Goal: Task Accomplishment & Management: Manage account settings

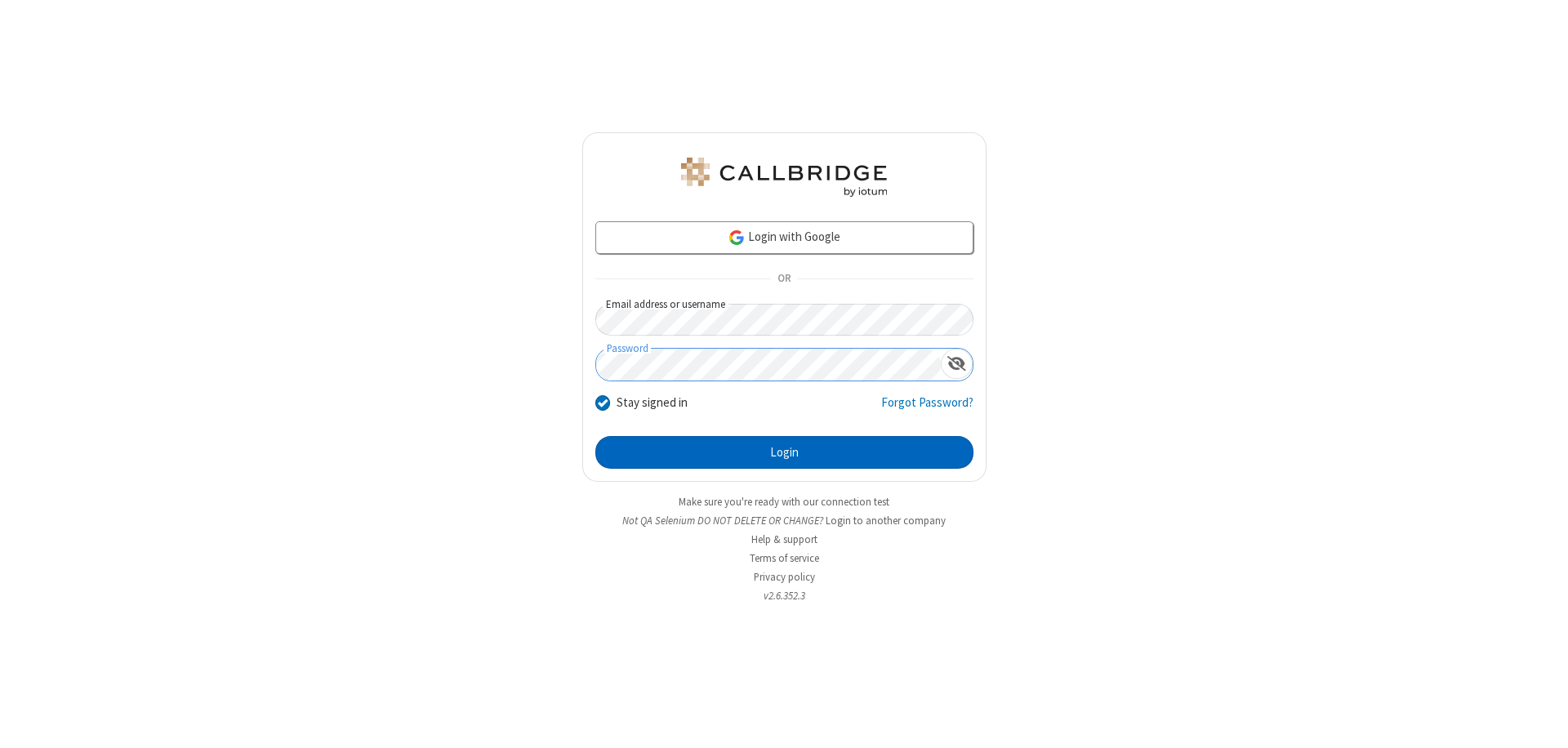
click at [784, 453] on button "Login" at bounding box center [784, 453] width 378 height 33
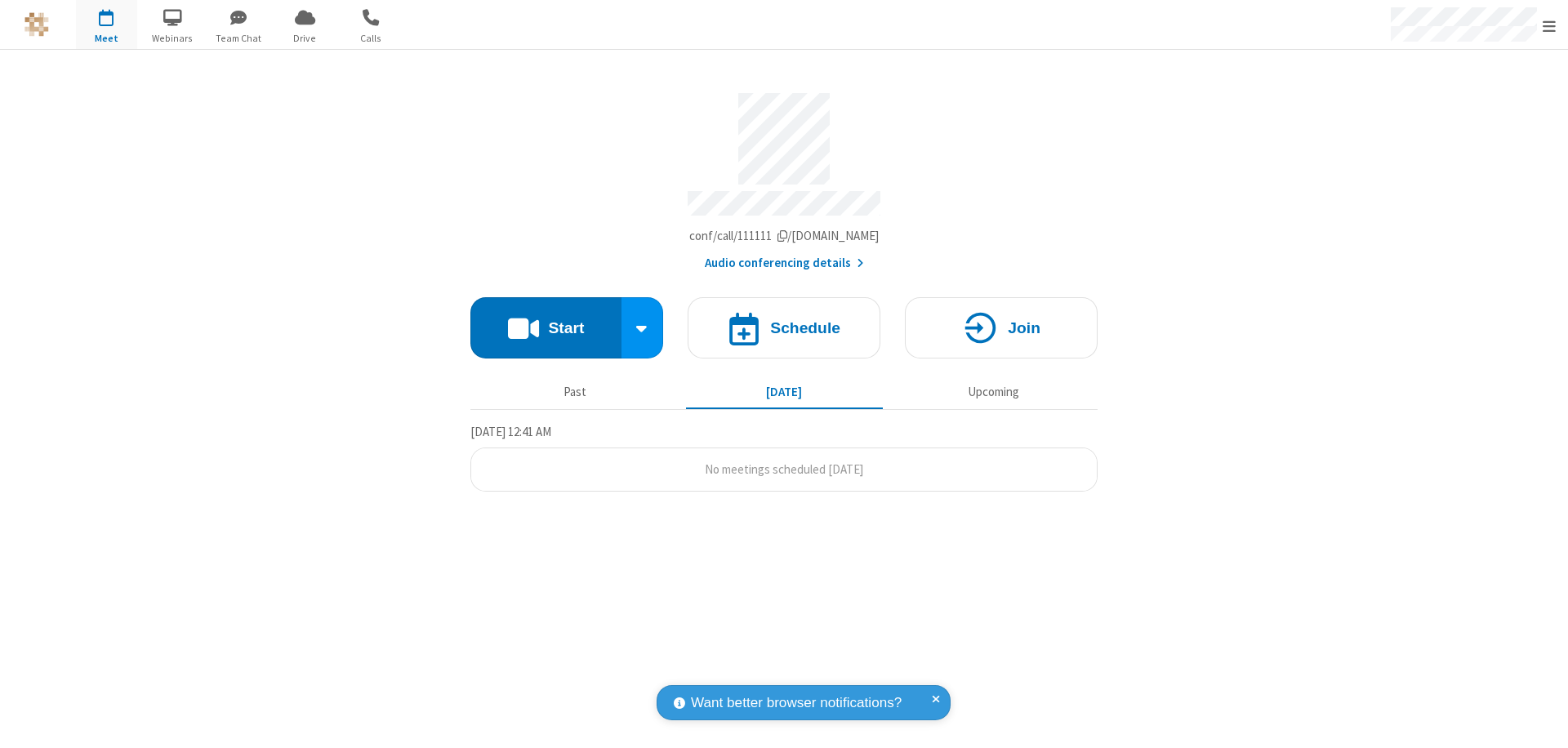
click at [1549, 25] on span "Open menu" at bounding box center [1549, 25] width 13 height 16
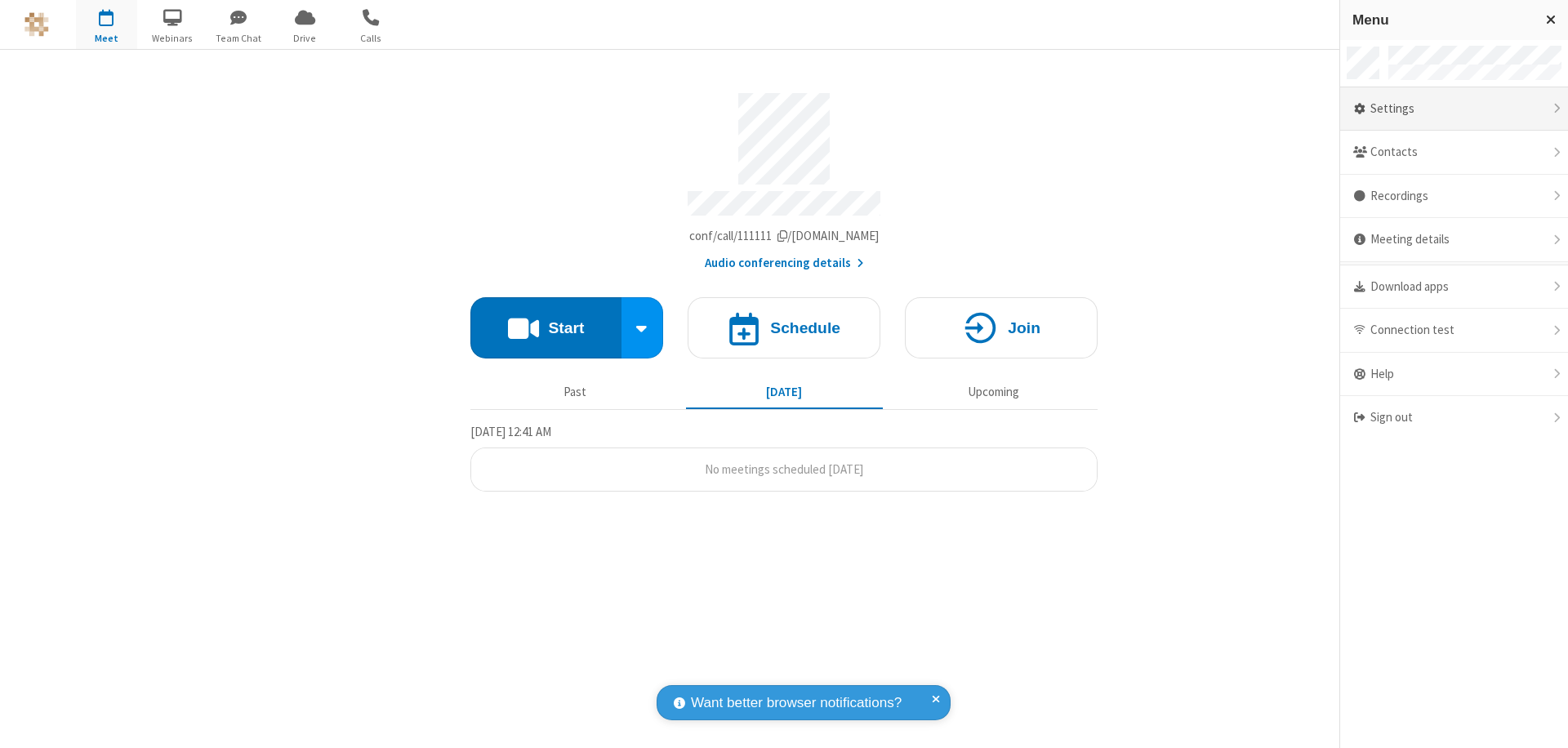
click at [1454, 108] on div "Settings" at bounding box center [1454, 109] width 228 height 44
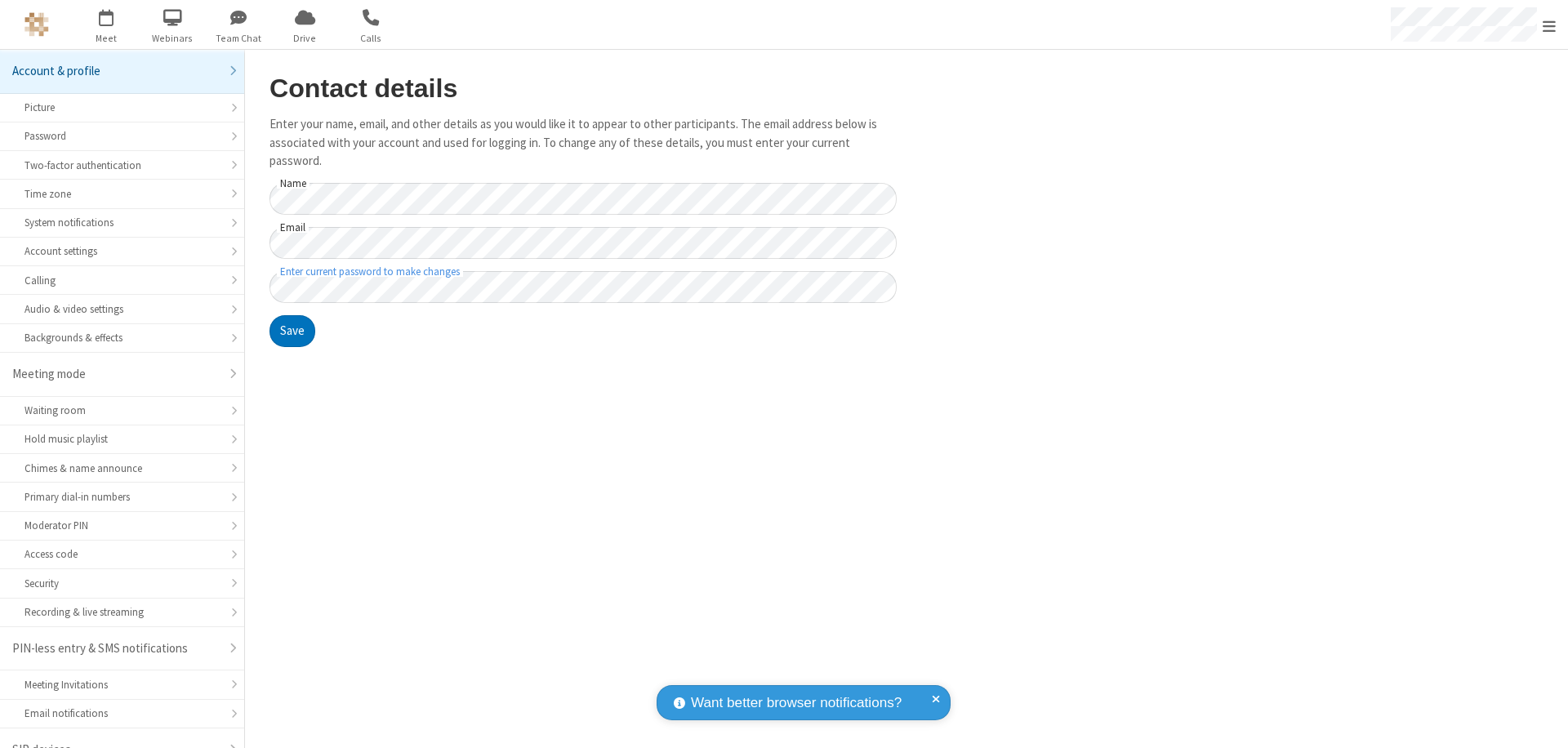
scroll to position [23, 0]
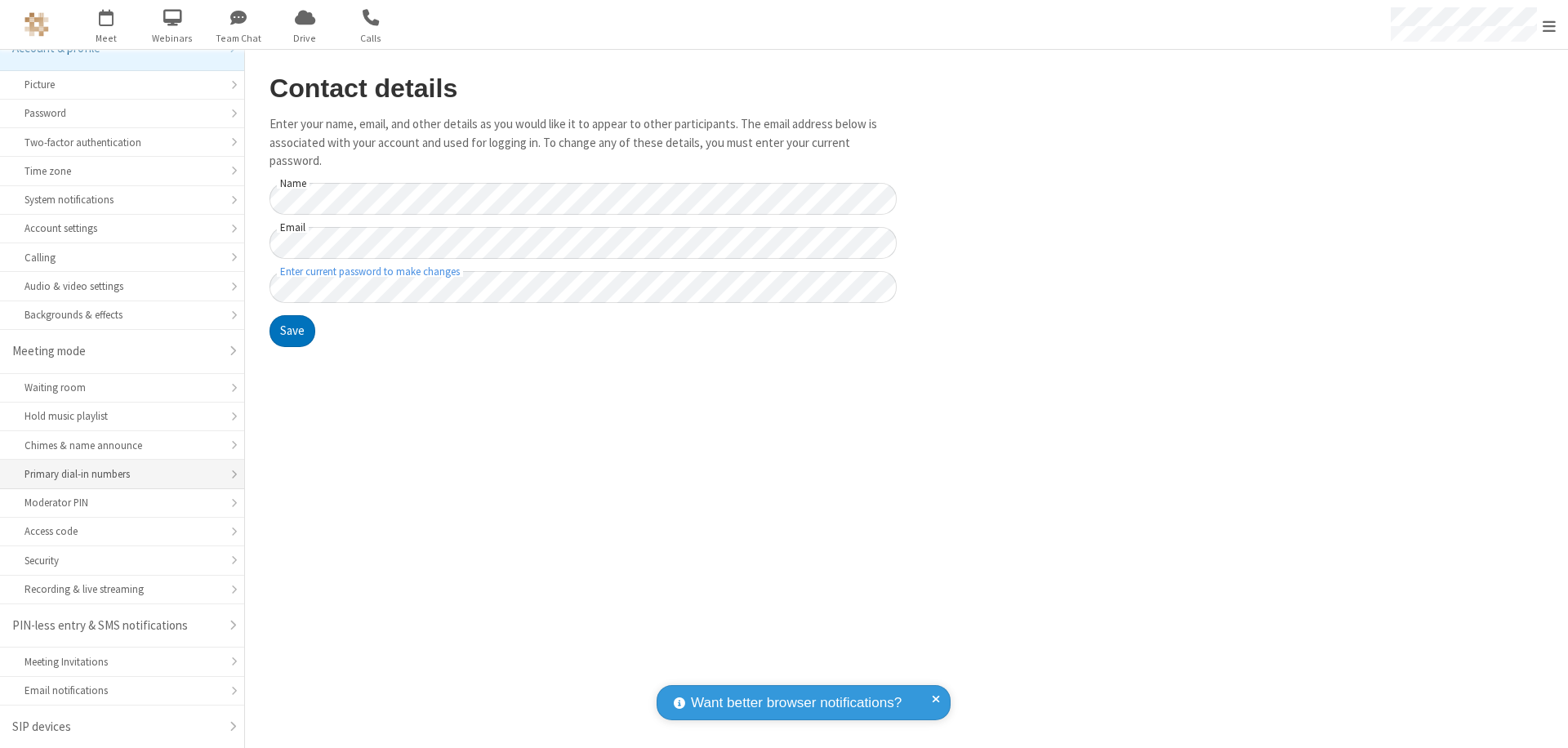
click at [116, 475] on div "Primary dial-in numbers" at bounding box center [122, 474] width 196 height 15
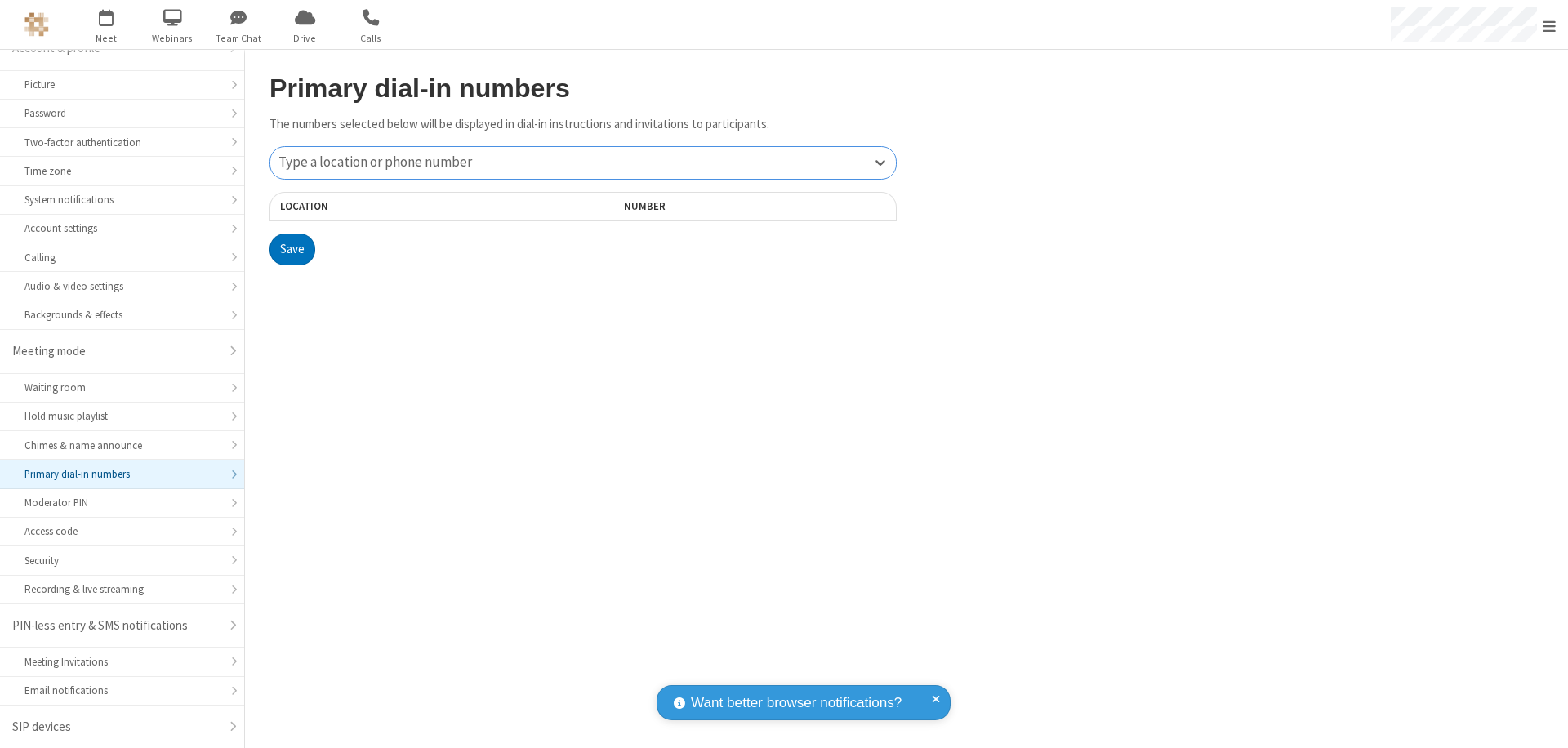
click at [583, 163] on div "Type a location or phone number" at bounding box center [582, 163] width 626 height 32
type input "[PHONE_NUMBER]"
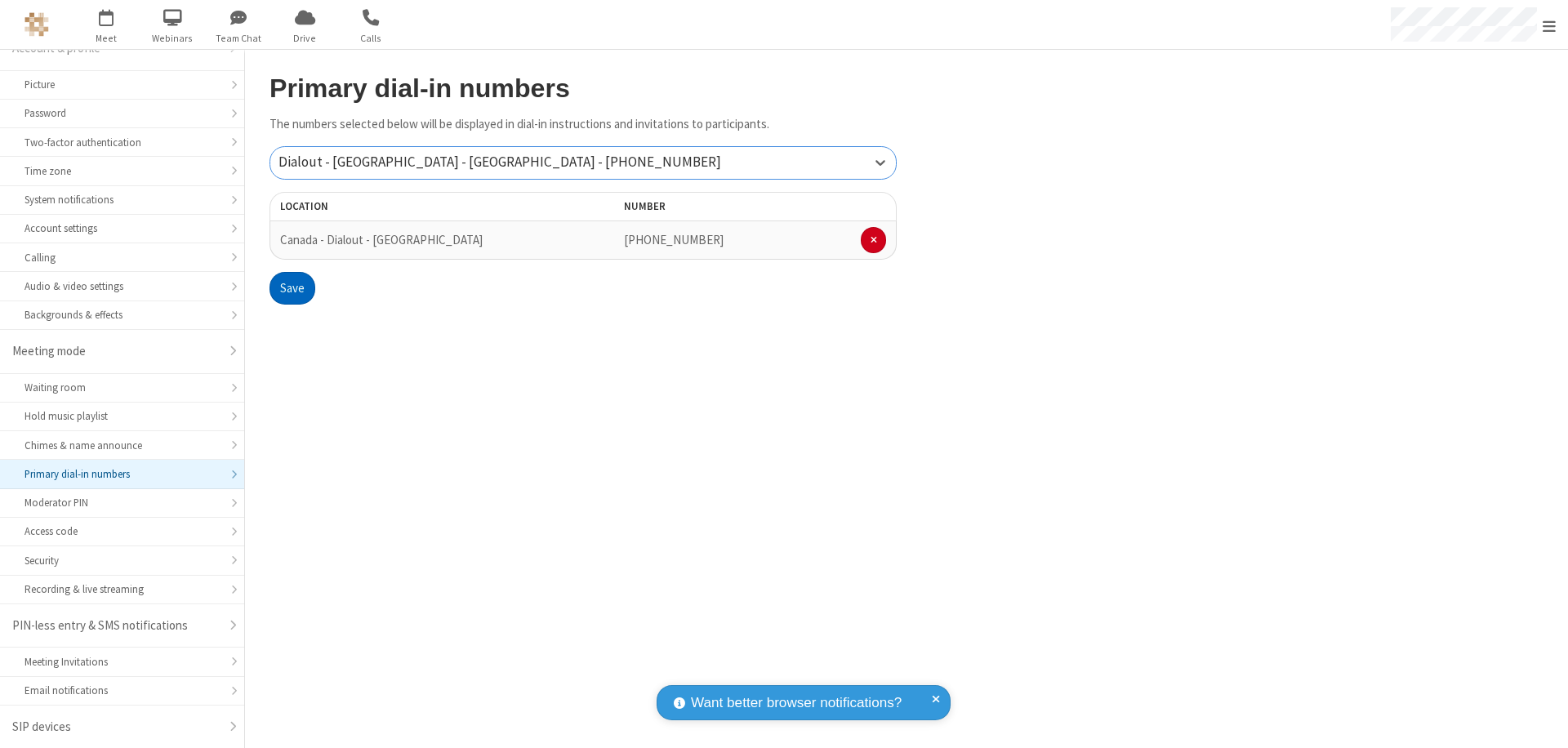
click at [292, 289] on button "Save" at bounding box center [293, 288] width 46 height 33
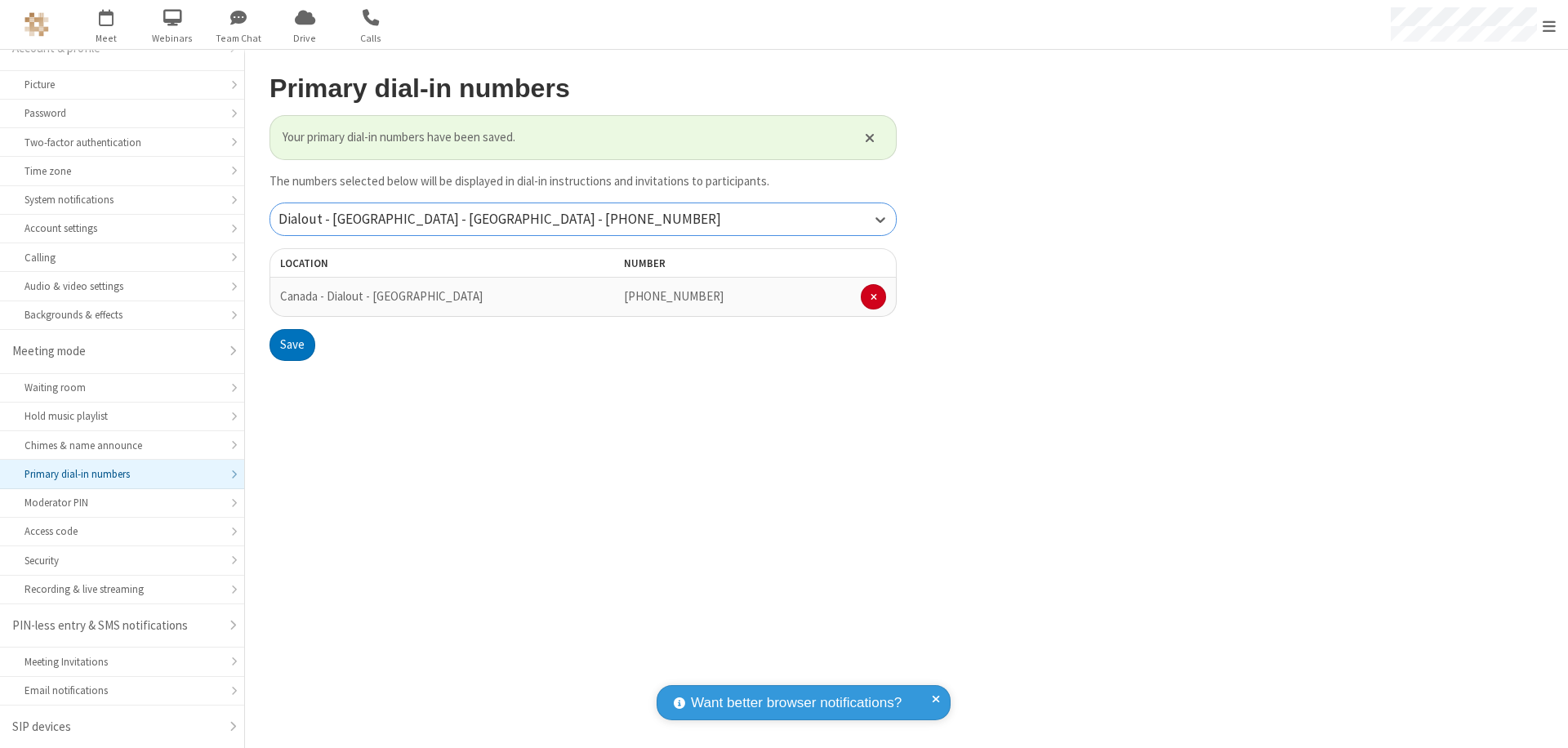
click at [583, 219] on div "Dialout - [GEOGRAPHIC_DATA] - [GEOGRAPHIC_DATA] - [PHONE_NUMBER]" at bounding box center [582, 219] width 626 height 32
type input "[PHONE_NUMBER]"
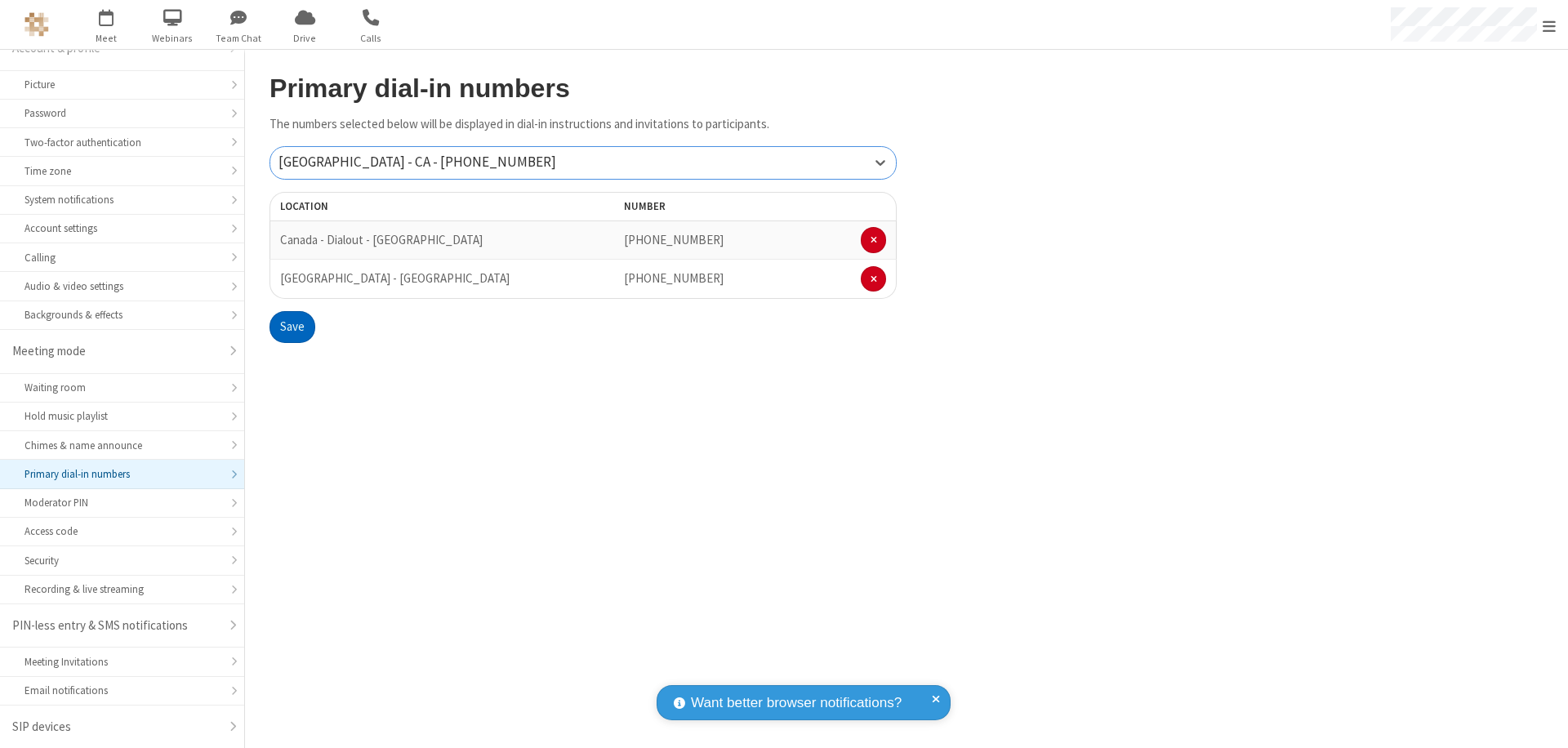
click at [292, 326] on button "Save" at bounding box center [293, 327] width 46 height 33
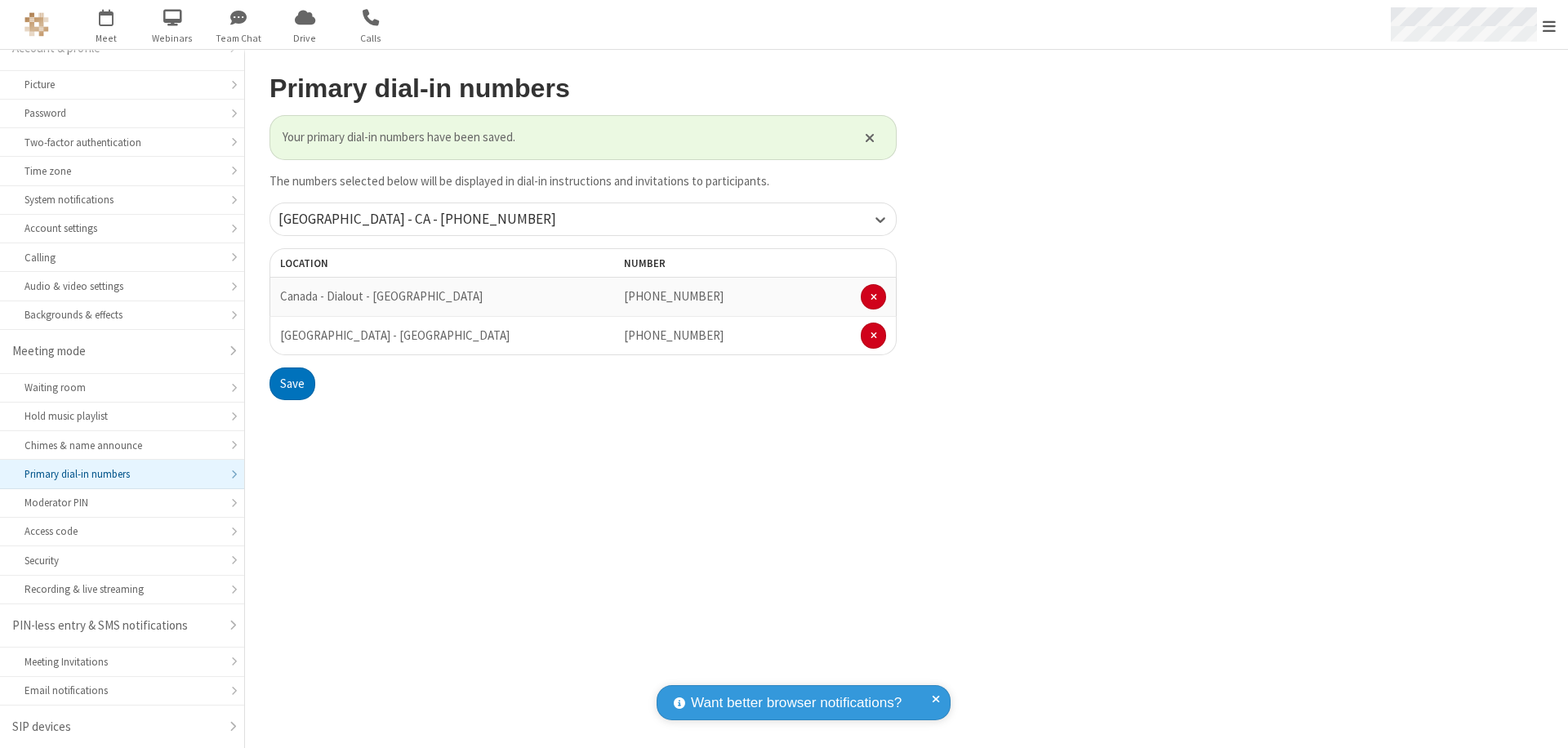
click at [1549, 25] on span "Open menu" at bounding box center [1549, 25] width 13 height 16
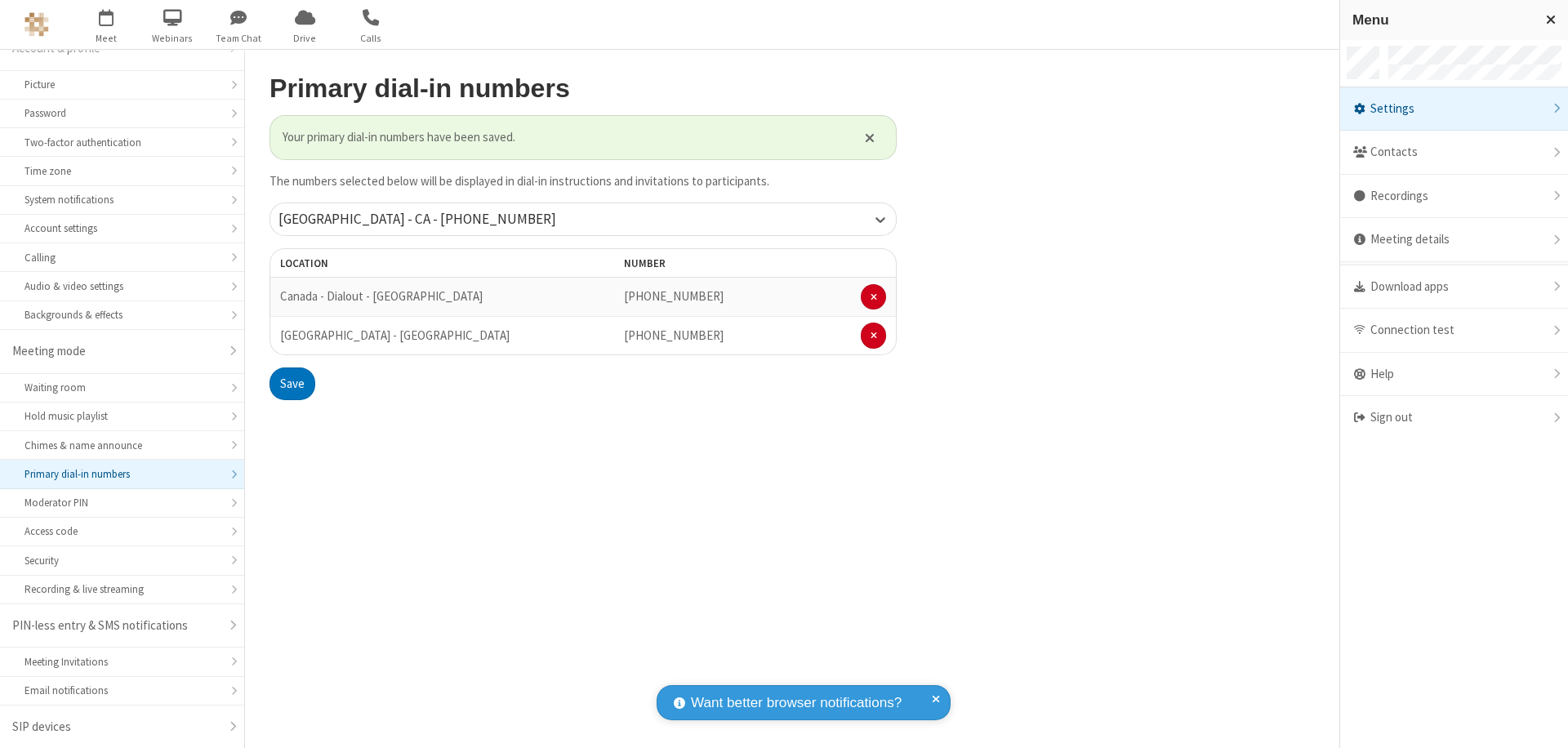
click at [1454, 108] on div "Settings" at bounding box center [1454, 109] width 228 height 44
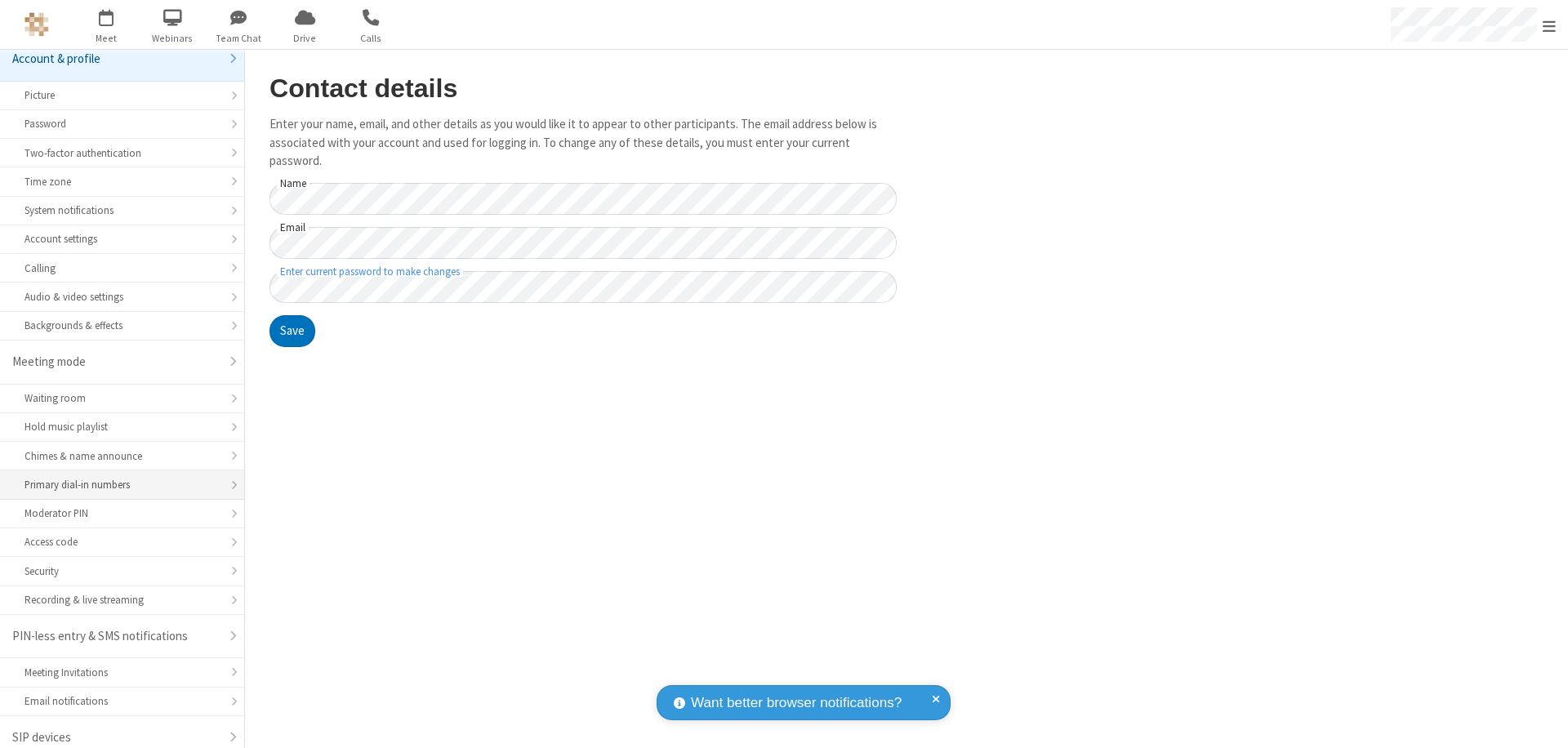
click at [116, 477] on div "Primary dial-in numbers" at bounding box center [122, 485] width 196 height 15
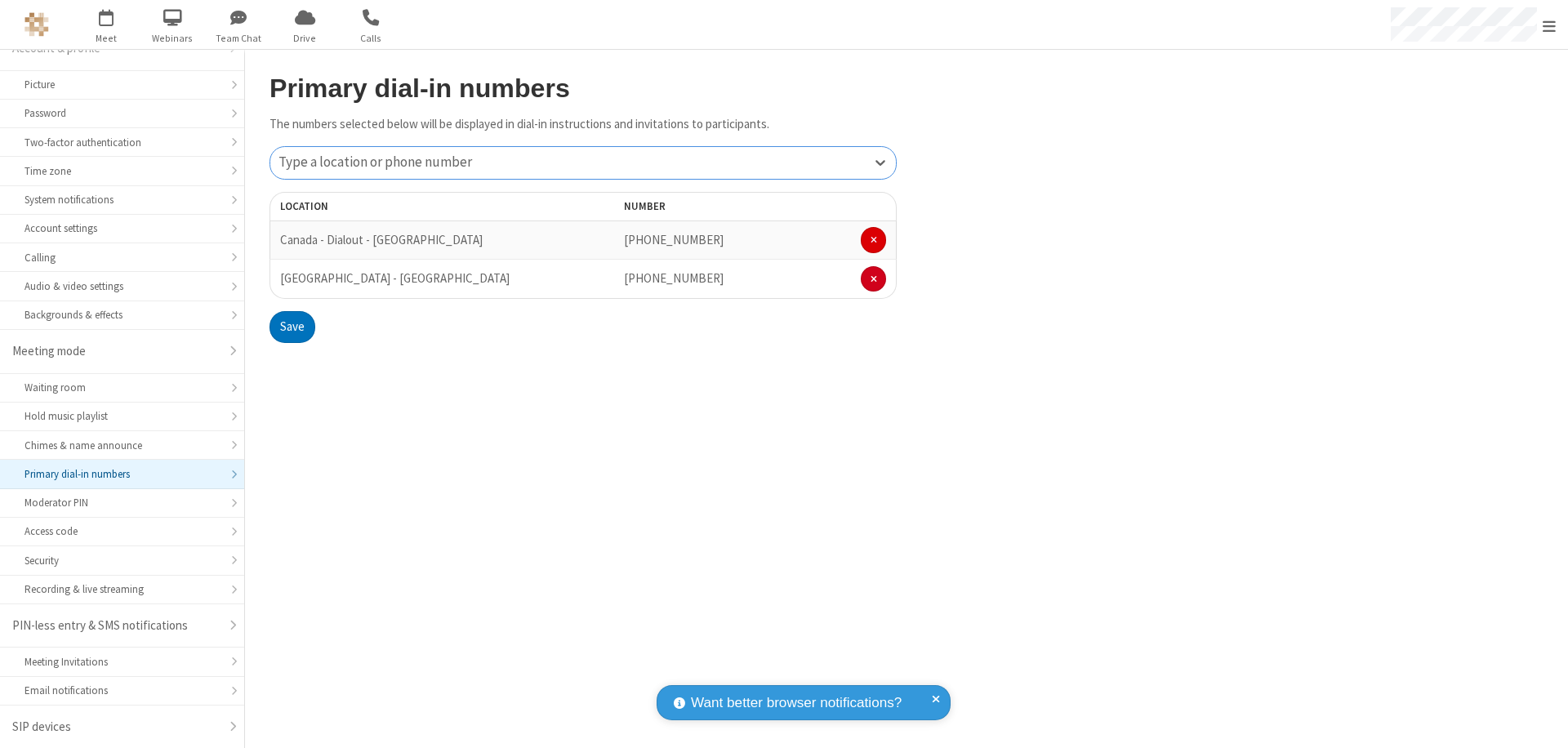
click at [873, 240] on span at bounding box center [874, 240] width 7 height 9
click at [292, 289] on button "Save" at bounding box center [293, 288] width 46 height 33
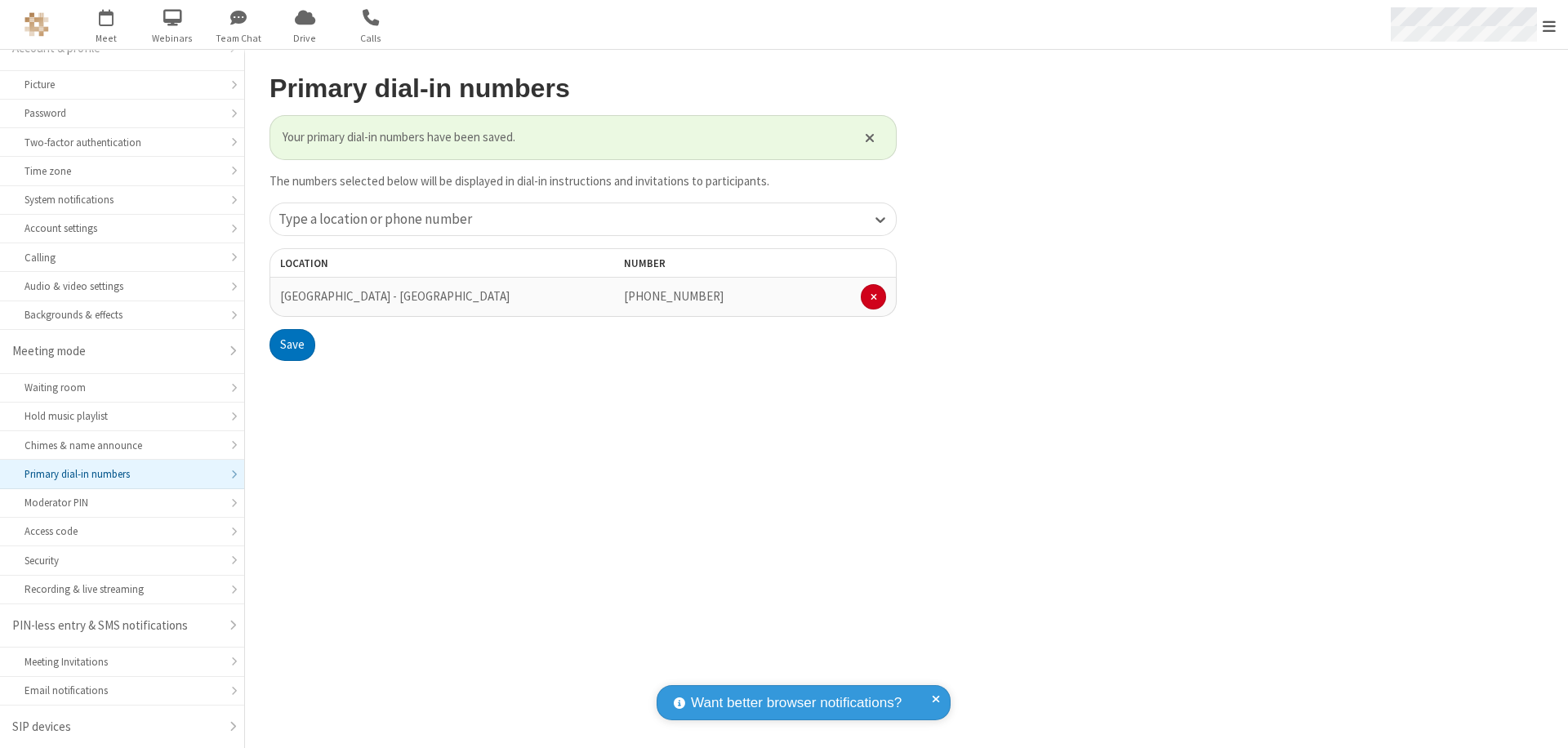
click at [1549, 25] on span "Open menu" at bounding box center [1549, 25] width 13 height 16
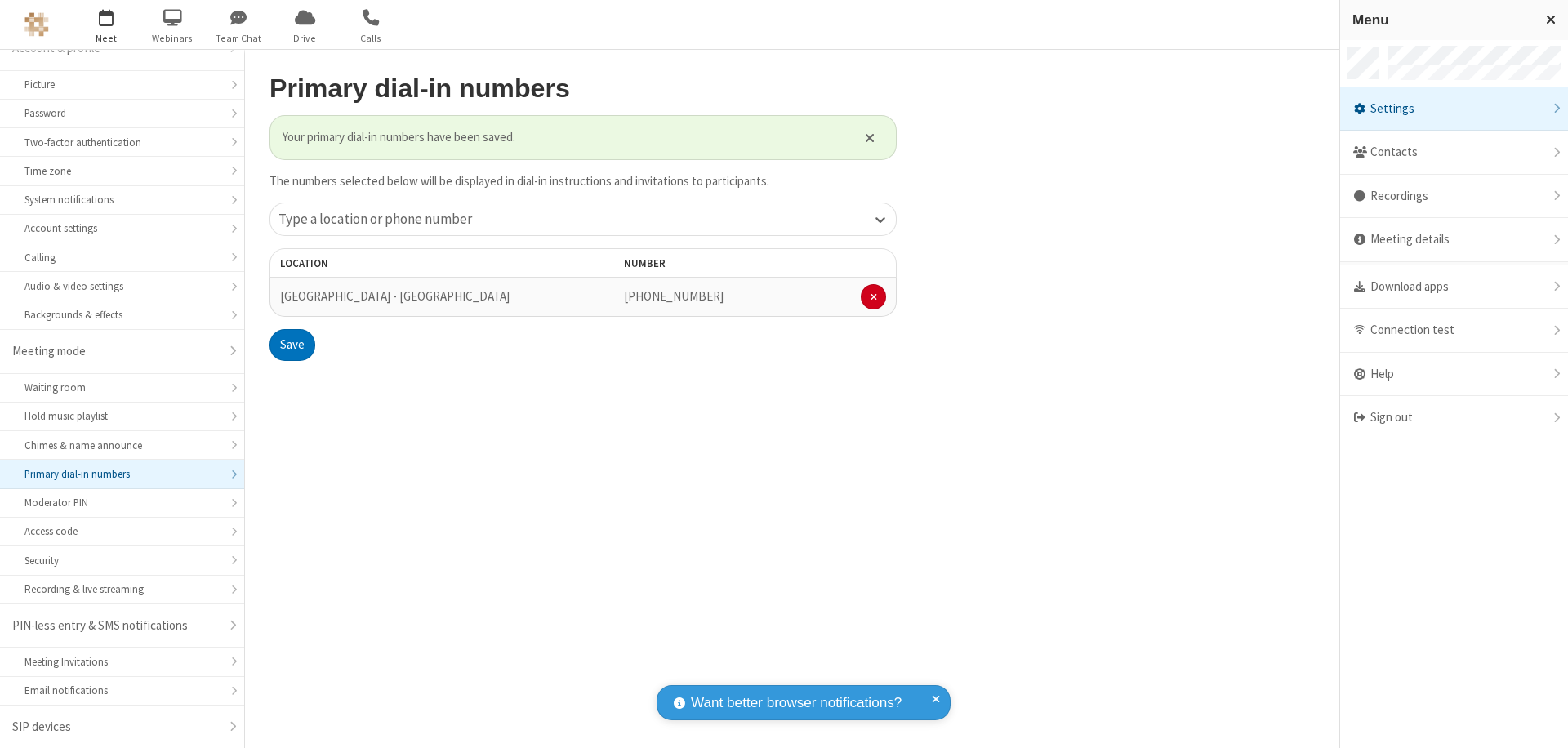
click at [106, 24] on span "button" at bounding box center [106, 17] width 61 height 28
